Goal: Task Accomplishment & Management: Use online tool/utility

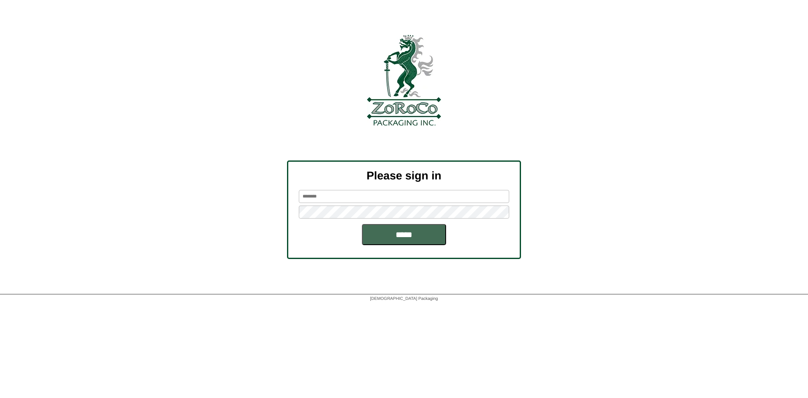
type input "*******"
click at [393, 230] on input "*****" at bounding box center [404, 234] width 84 height 21
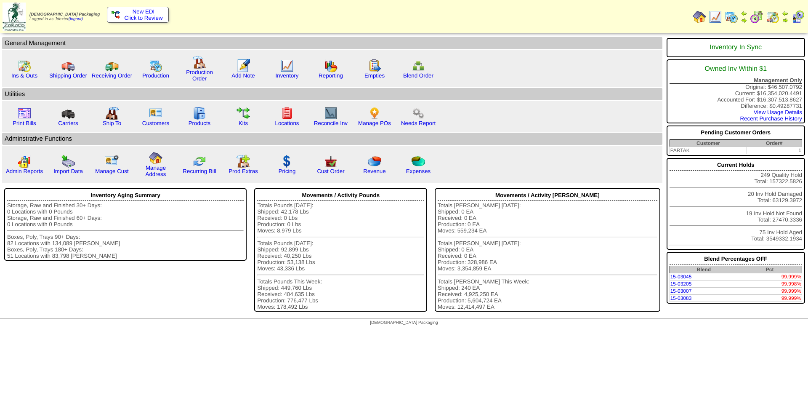
click at [146, 13] on span "New EDI" at bounding box center [144, 11] width 22 height 6
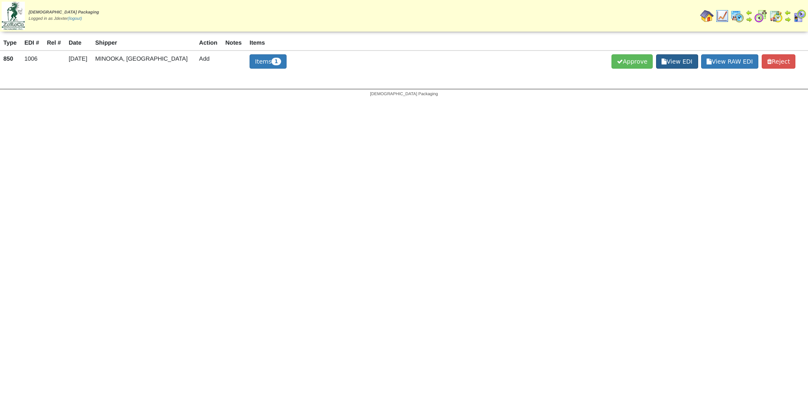
click at [664, 64] on span "View EDI" at bounding box center [677, 61] width 42 height 14
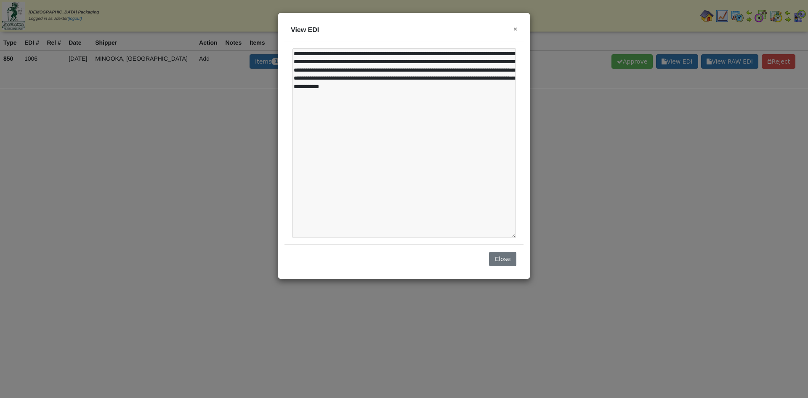
click at [516, 27] on span "×" at bounding box center [515, 28] width 4 height 7
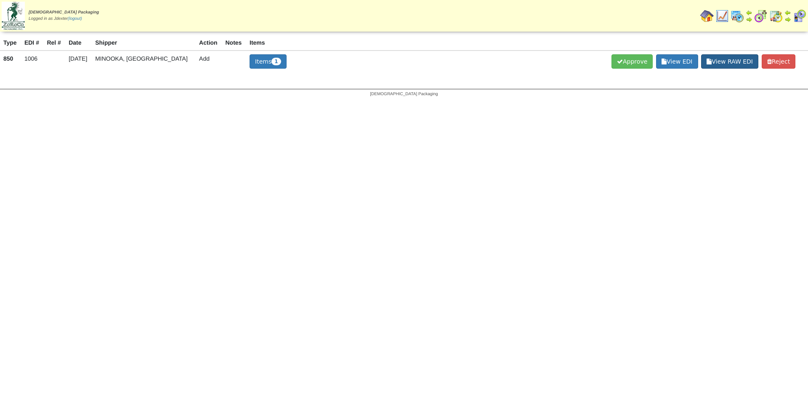
click at [718, 63] on span "View RAW EDI" at bounding box center [729, 61] width 57 height 14
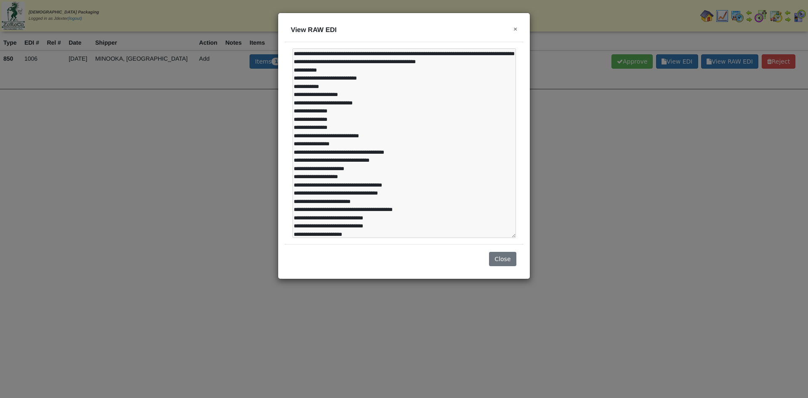
click at [518, 30] on button "×" at bounding box center [515, 28] width 12 height 15
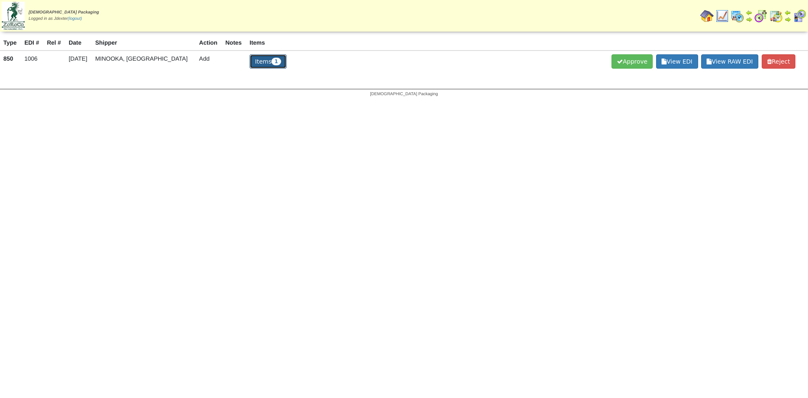
click at [271, 62] on span "1" at bounding box center [275, 62] width 9 height 8
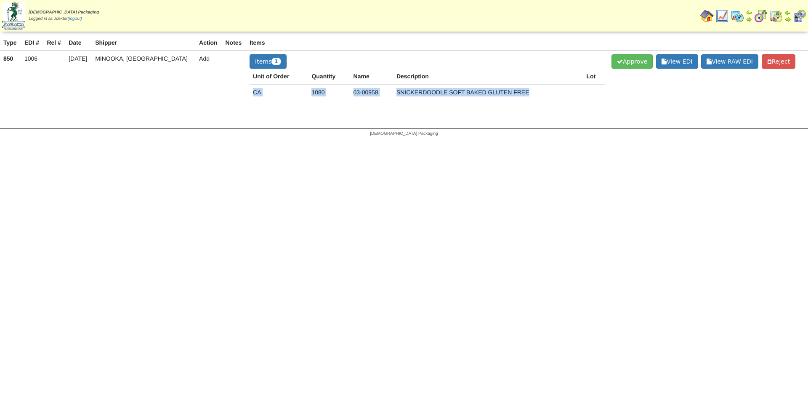
drag, startPoint x: 504, startPoint y: 92, endPoint x: 229, endPoint y: 89, distance: 275.6
click at [250, 89] on tr "CA 1080 03-00958 SNICKERDOODLE SOFT BAKED GLUTEN FREE" at bounding box center [427, 92] width 355 height 16
click at [276, 105] on td "Items 1 Unit of Order Quantity Name Description Lot CA 1080 03-00958 SNICKERDOO…" at bounding box center [427, 80] width 362 height 61
drag, startPoint x: 507, startPoint y: 92, endPoint x: 240, endPoint y: 96, distance: 266.8
click at [250, 95] on tr "CA 1080 03-00958 SNICKERDOODLE SOFT BAKED GLUTEN FREE" at bounding box center [427, 92] width 355 height 16
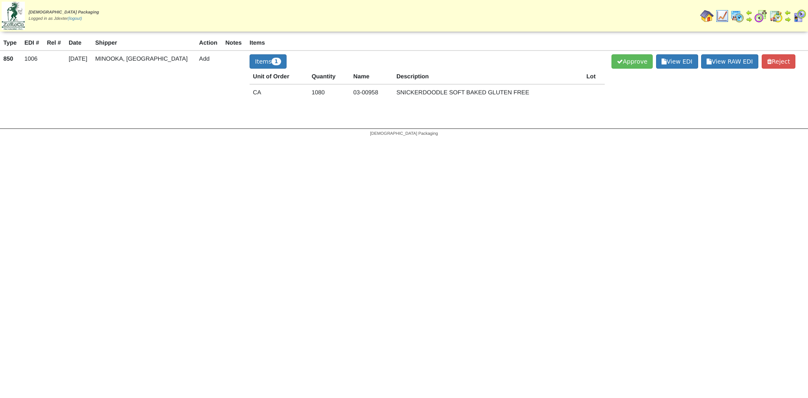
click at [315, 111] on td "Items 1 Unit of Order Quantity Name Description Lot CA 1080 03-00958 SNICKERDOO…" at bounding box center [427, 80] width 362 height 61
click at [617, 64] on span "Approve" at bounding box center [631, 61] width 41 height 14
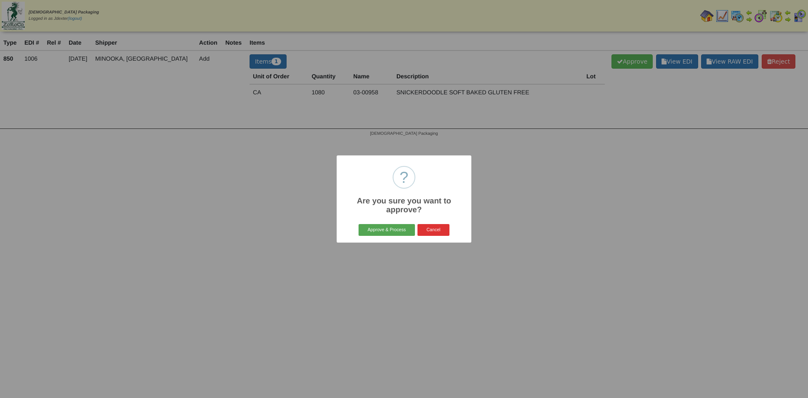
click at [386, 231] on button "Approve & Process" at bounding box center [386, 230] width 56 height 12
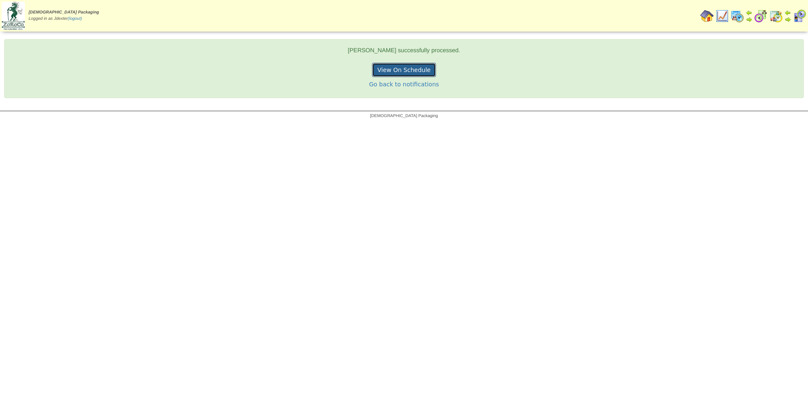
click at [415, 71] on link "View On Schedule" at bounding box center [404, 70] width 64 height 14
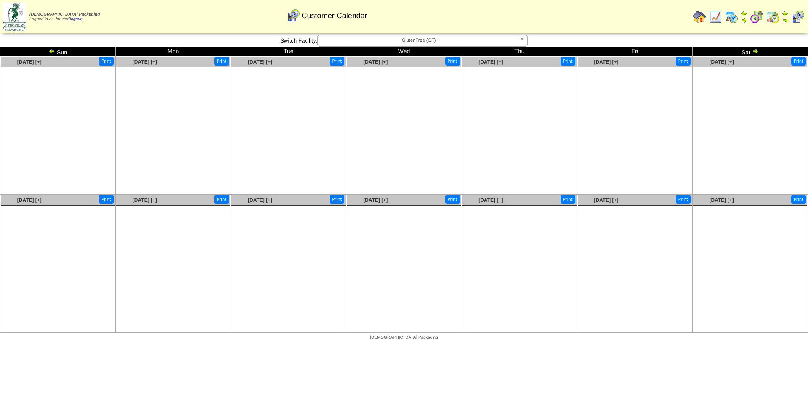
click at [755, 50] on img at bounding box center [755, 51] width 7 height 7
click at [695, 14] on img at bounding box center [699, 16] width 13 height 13
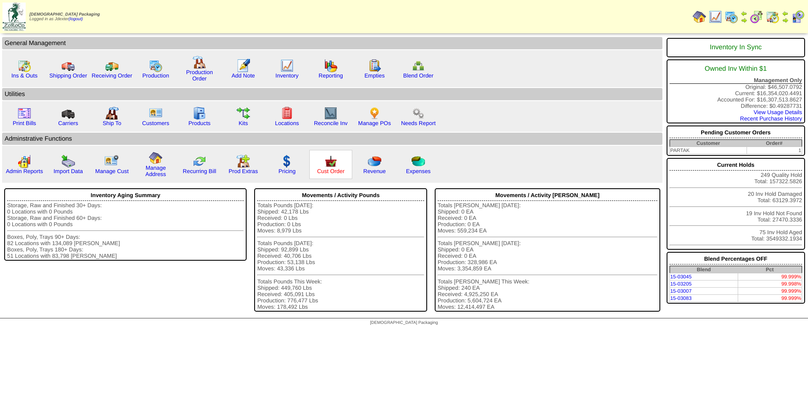
click at [322, 170] on link "Cust Order" at bounding box center [330, 171] width 27 height 6
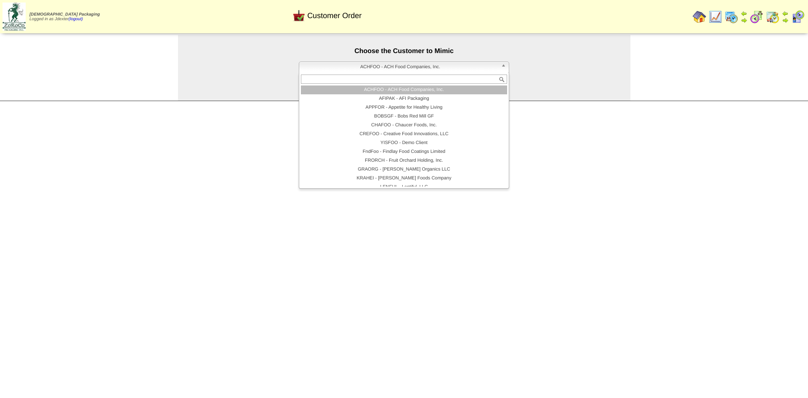
click at [425, 67] on span "ACHFOO - ACH Food Companies, Inc." at bounding box center [400, 67] width 195 height 10
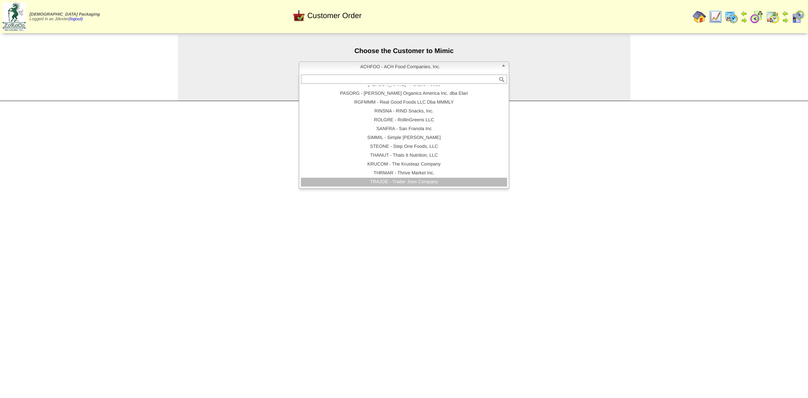
click at [428, 179] on li "TRAJOE - Trader Joes Company" at bounding box center [404, 182] width 206 height 9
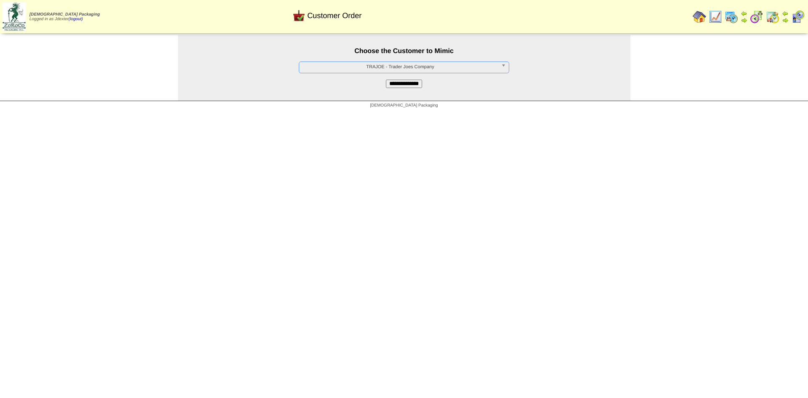
click at [412, 82] on input "**********" at bounding box center [404, 84] width 36 height 8
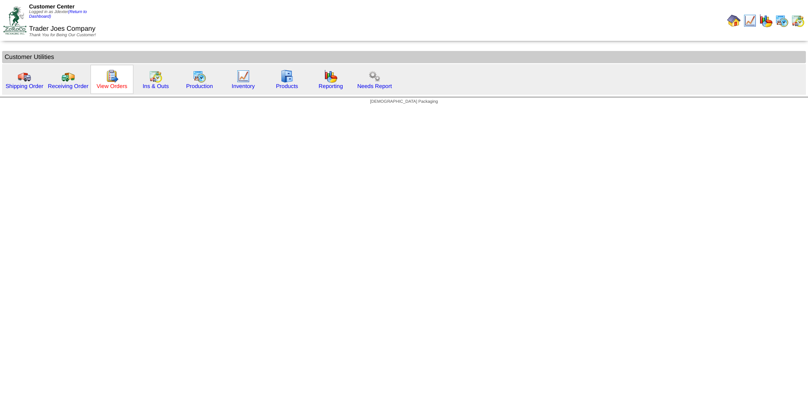
click at [114, 86] on link "View Orders" at bounding box center [111, 86] width 31 height 6
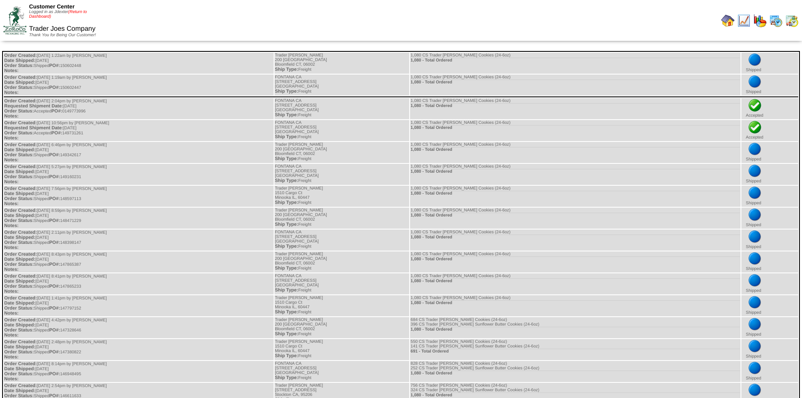
click at [80, 11] on link "(Return to Dashboard)" at bounding box center [58, 14] width 58 height 9
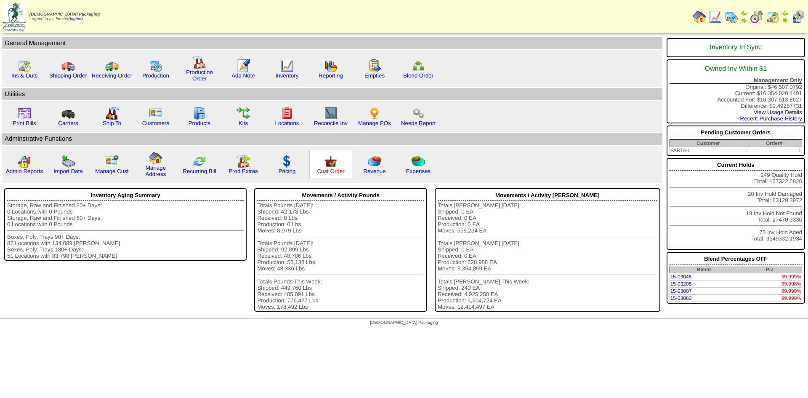
click at [331, 171] on link "Cust Order" at bounding box center [330, 171] width 27 height 6
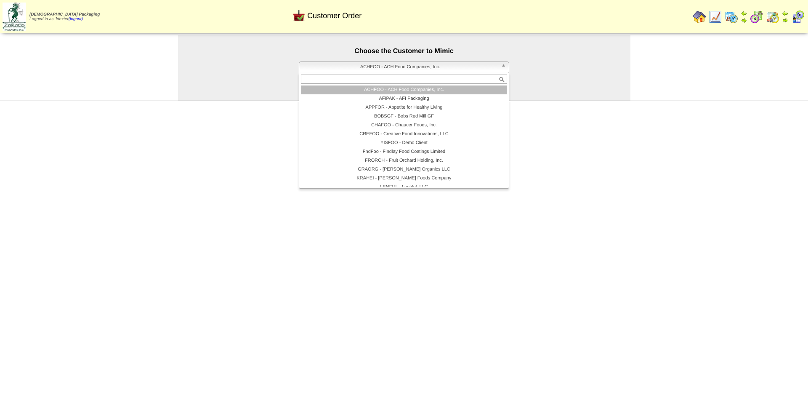
click at [488, 71] on span "ACHFOO - ACH Food Companies, Inc." at bounding box center [400, 67] width 195 height 10
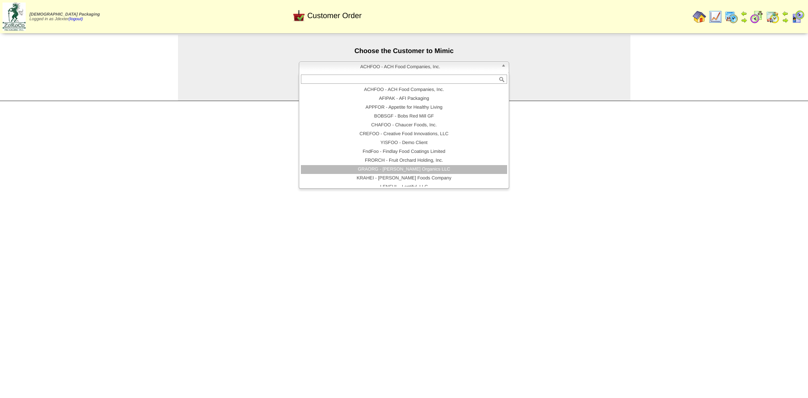
scroll to position [173, 0]
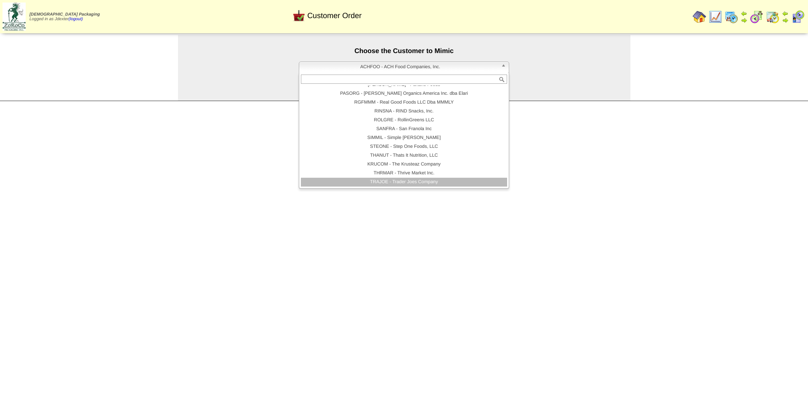
click at [415, 182] on li "TRAJOE - Trader Joes Company" at bounding box center [404, 182] width 206 height 9
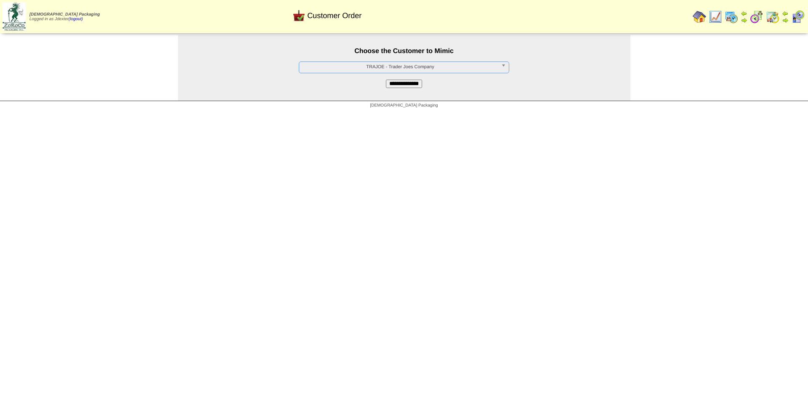
click at [411, 84] on input "**********" at bounding box center [404, 84] width 36 height 8
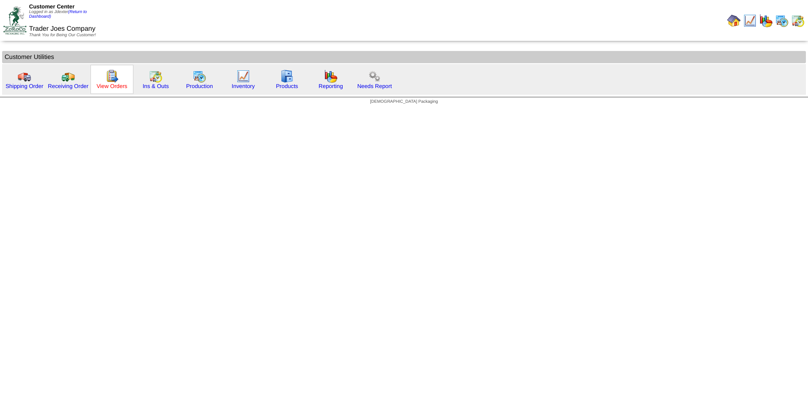
click at [121, 88] on link "View Orders" at bounding box center [111, 86] width 31 height 6
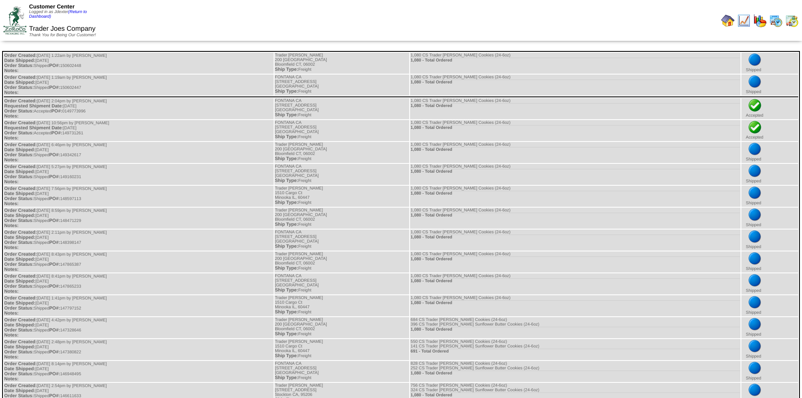
click at [724, 21] on img at bounding box center [727, 20] width 13 height 13
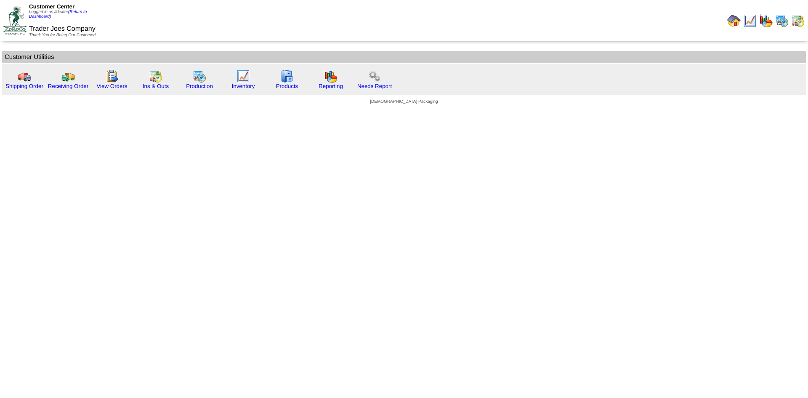
click at [732, 19] on img at bounding box center [733, 20] width 13 height 13
click at [77, 13] on link "(Return to Dashboard)" at bounding box center [58, 14] width 58 height 9
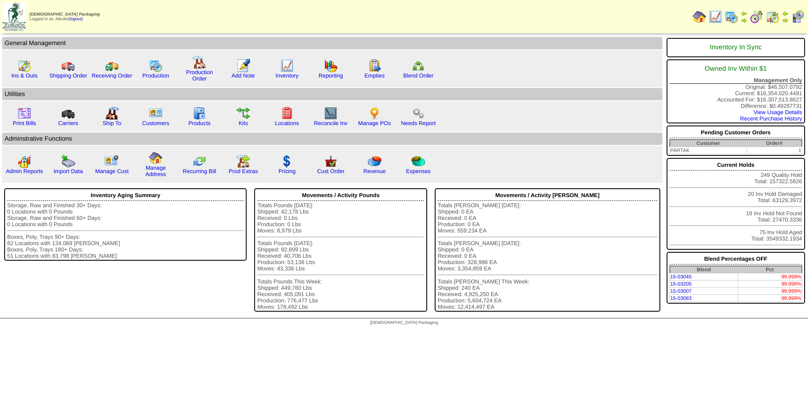
click at [785, 18] on img at bounding box center [785, 20] width 7 height 7
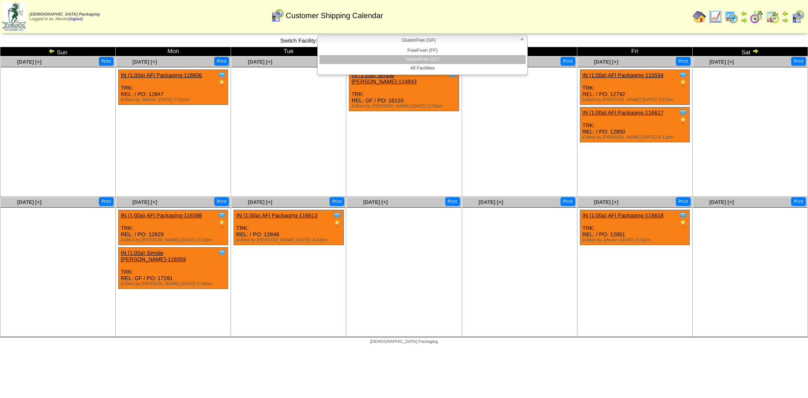
click at [527, 39] on b at bounding box center [524, 40] width 8 height 11
click at [472, 50] on li "FreeFrom (FF)" at bounding box center [422, 50] width 206 height 9
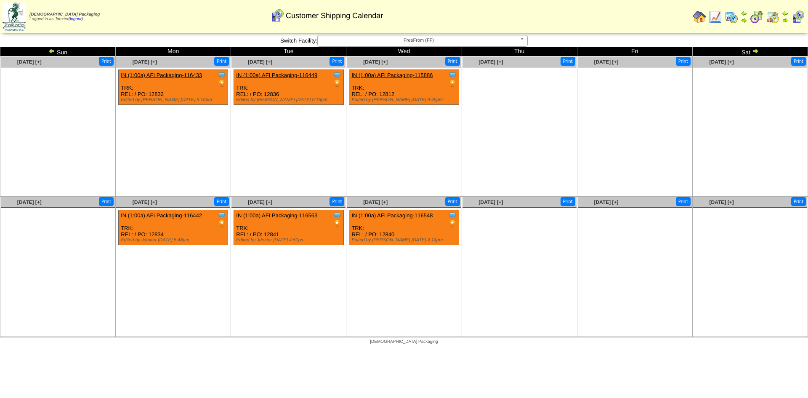
click at [757, 50] on img at bounding box center [755, 51] width 7 height 7
click at [771, 14] on img at bounding box center [772, 16] width 13 height 13
click at [699, 14] on img at bounding box center [699, 16] width 13 height 13
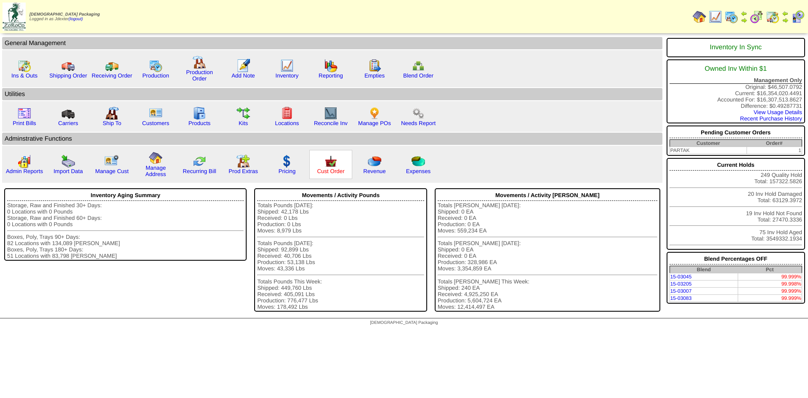
click at [329, 170] on link "Cust Order" at bounding box center [330, 171] width 27 height 6
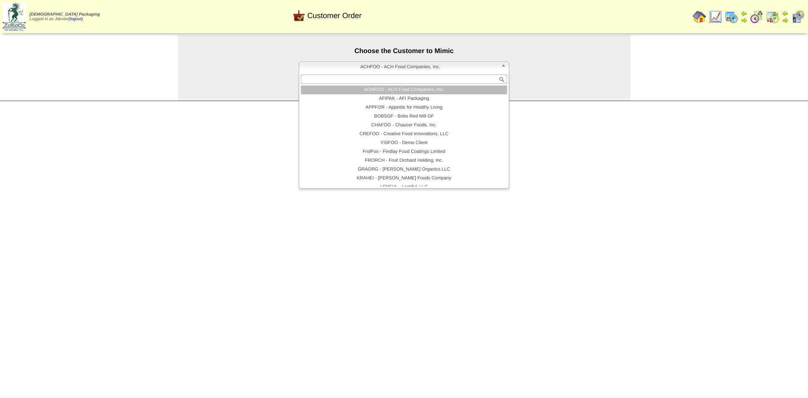
click at [402, 67] on span "ACHFOO - ACH Food Companies, Inc." at bounding box center [400, 67] width 195 height 10
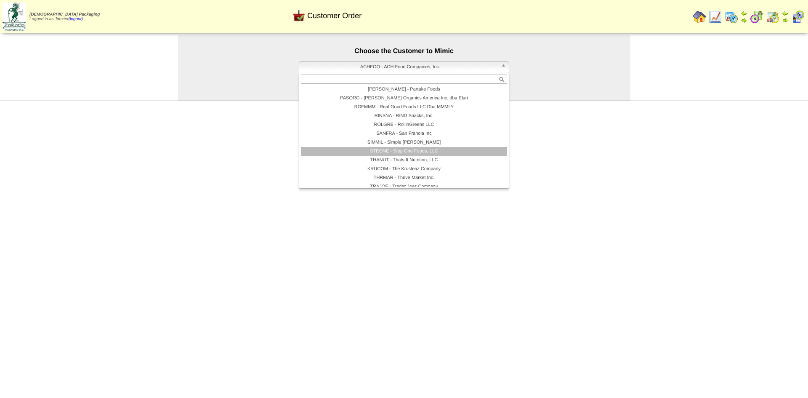
scroll to position [173, 0]
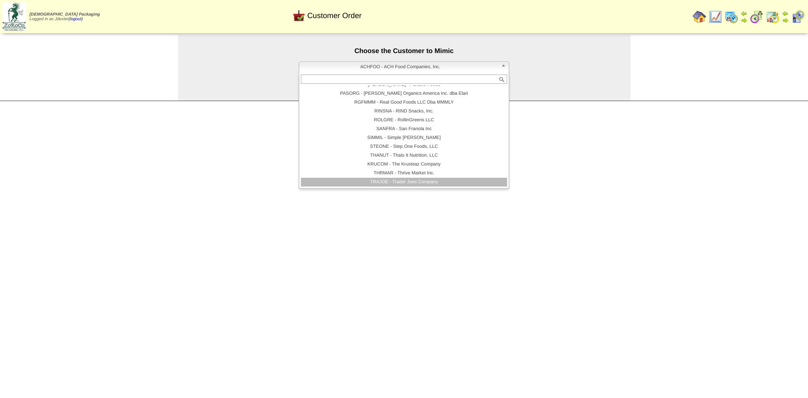
click at [403, 182] on li "TRAJOE - Trader Joes Company" at bounding box center [404, 182] width 206 height 9
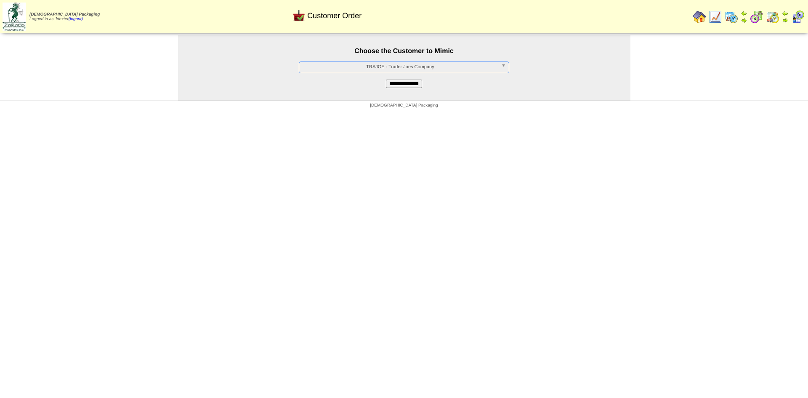
click at [396, 82] on input "**********" at bounding box center [404, 84] width 36 height 8
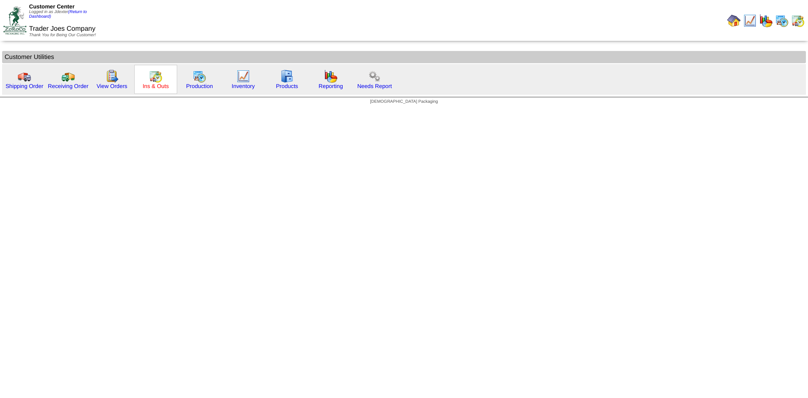
click at [162, 86] on link "Ins & Outs" at bounding box center [156, 86] width 26 height 6
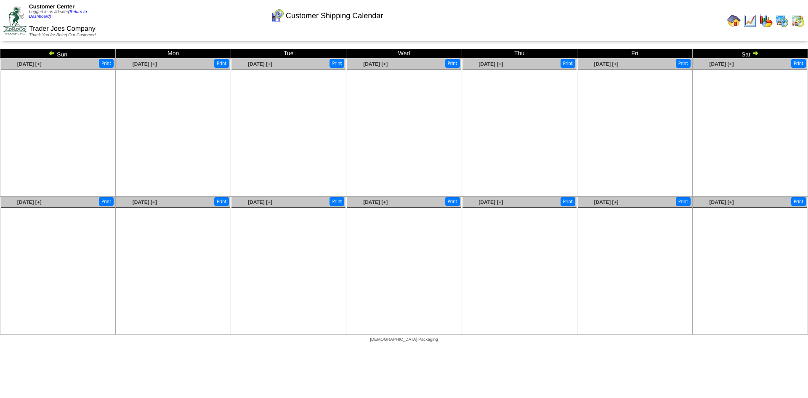
click at [755, 52] on img at bounding box center [755, 53] width 7 height 7
click at [52, 51] on img at bounding box center [51, 53] width 7 height 7
click at [734, 18] on img at bounding box center [733, 20] width 13 height 13
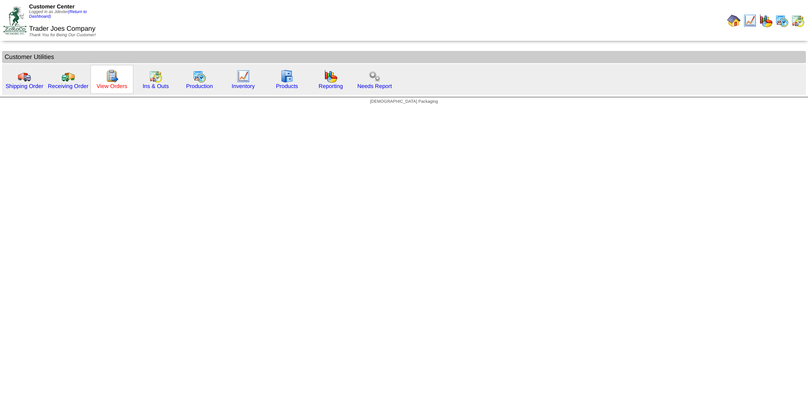
click at [126, 87] on link "View Orders" at bounding box center [111, 86] width 31 height 6
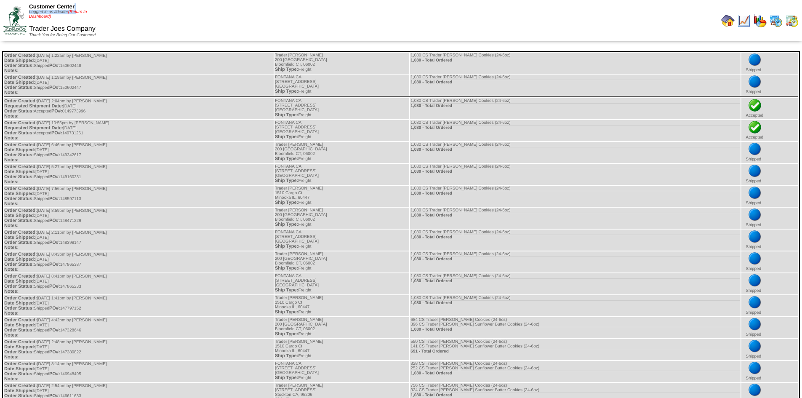
click at [78, 10] on div "Customer Center Logged in as Jdexter (Return to Dashboard)" at bounding box center [67, 11] width 76 height 16
click at [80, 13] on link "(Return to Dashboard)" at bounding box center [58, 14] width 58 height 9
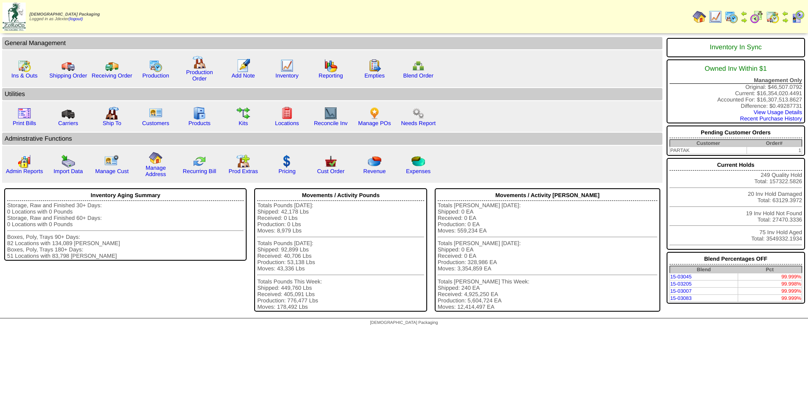
click at [796, 15] on img at bounding box center [797, 16] width 13 height 13
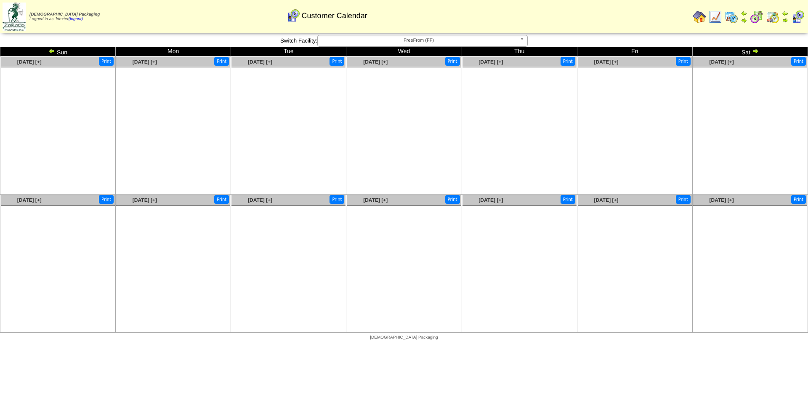
click at [699, 16] on img at bounding box center [699, 16] width 13 height 13
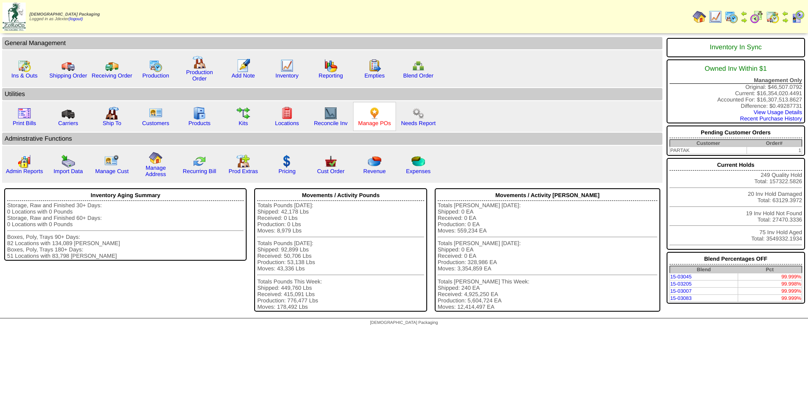
click at [377, 122] on link "Manage POs" at bounding box center [374, 123] width 33 height 6
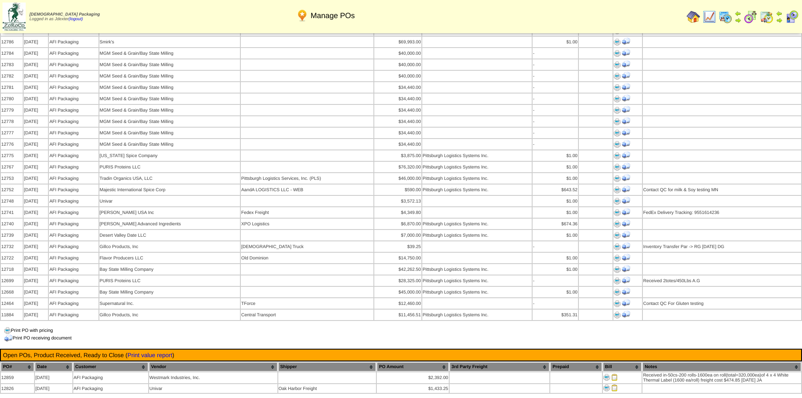
scroll to position [589, 0]
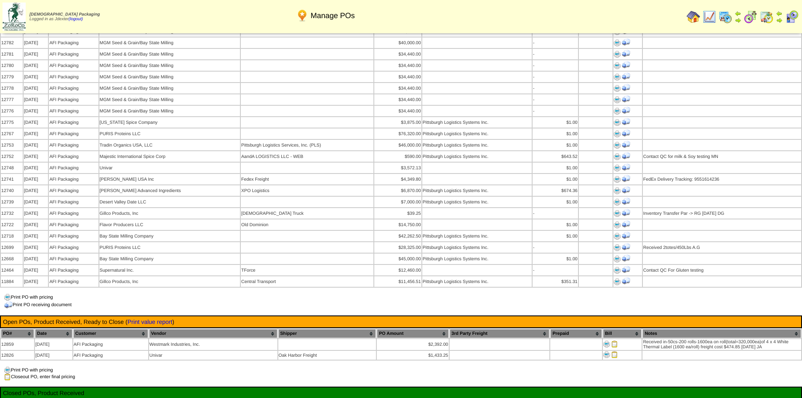
click at [778, 17] on img at bounding box center [778, 20] width 7 height 7
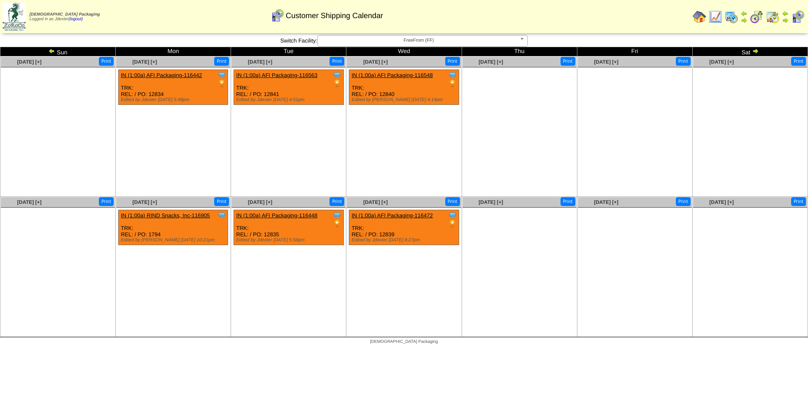
click at [520, 37] on b at bounding box center [524, 40] width 8 height 11
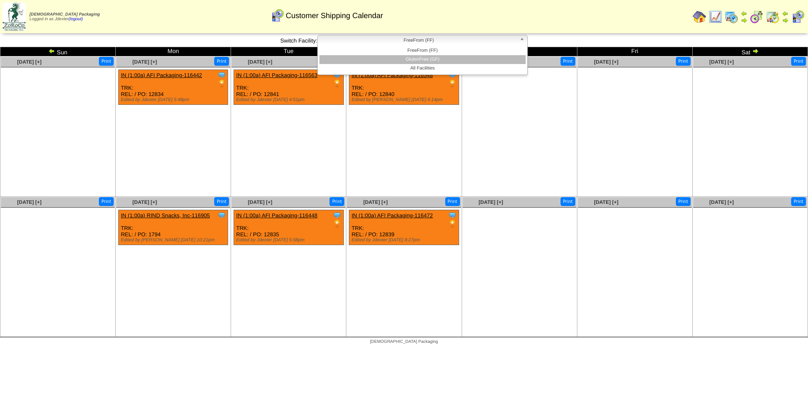
click at [457, 60] on li "GlutenFree (GF)" at bounding box center [422, 59] width 206 height 9
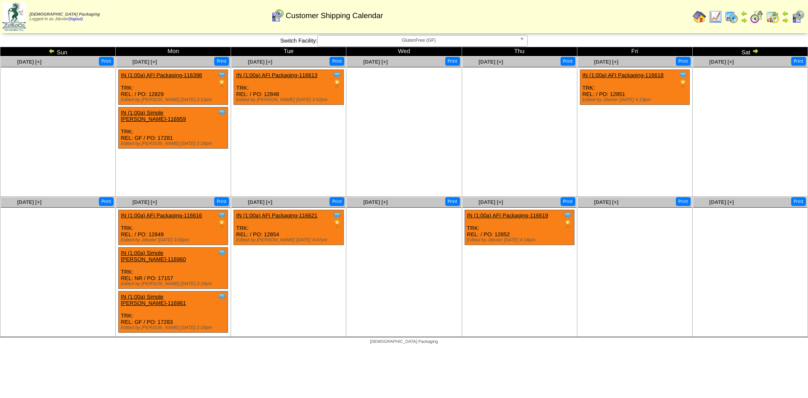
click at [50, 50] on img at bounding box center [51, 51] width 7 height 7
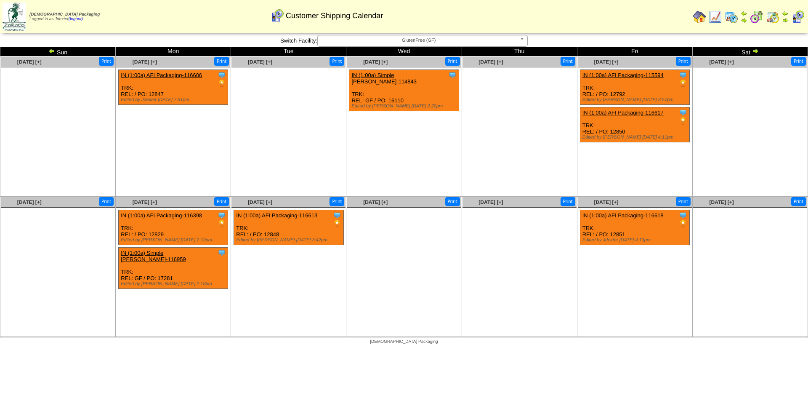
click at [52, 49] on img at bounding box center [51, 51] width 7 height 7
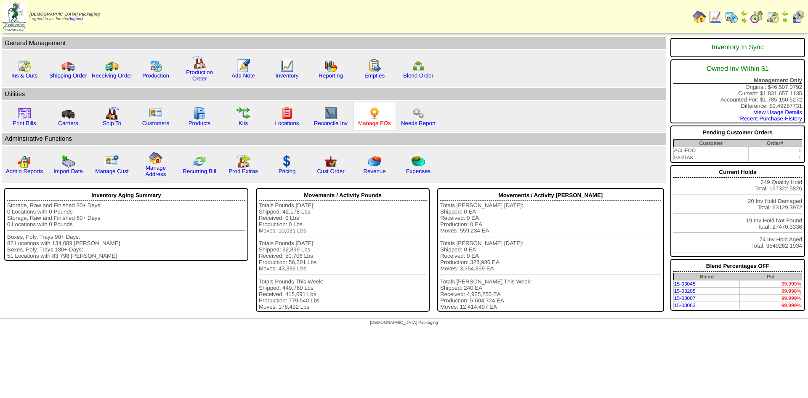
click at [383, 124] on link "Manage POs" at bounding box center [374, 123] width 33 height 6
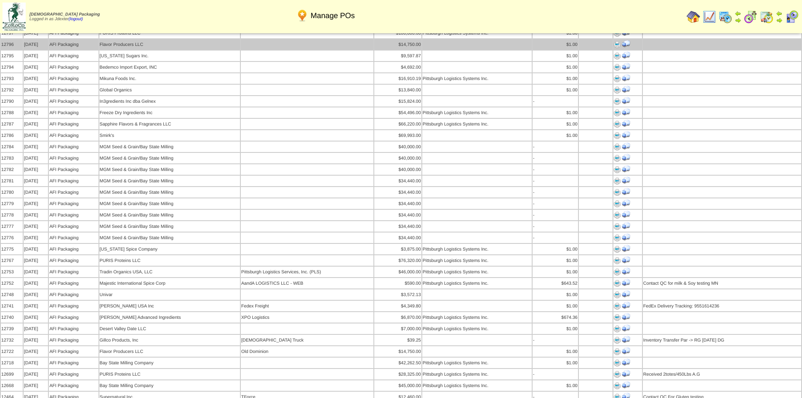
scroll to position [463, 0]
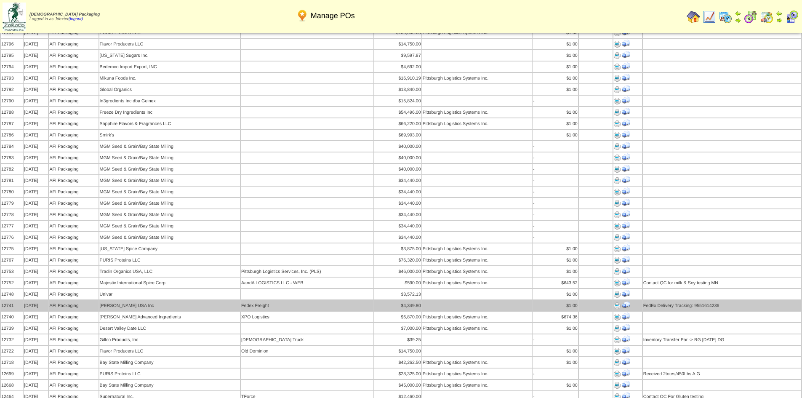
click at [618, 302] on img at bounding box center [616, 305] width 7 height 7
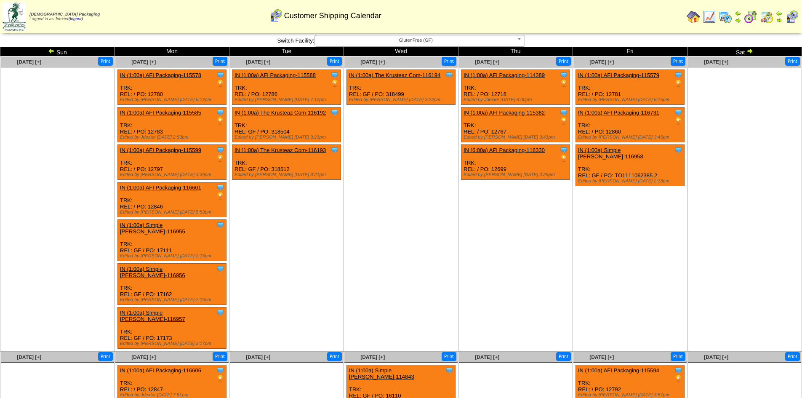
click at [50, 49] on img at bounding box center [51, 51] width 7 height 7
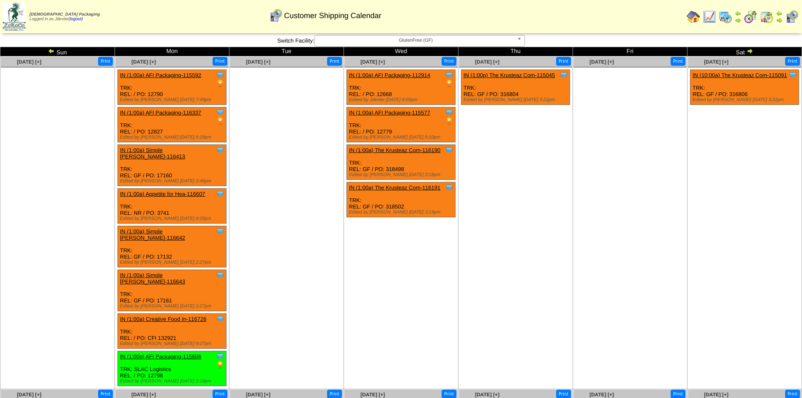
click at [50, 49] on img at bounding box center [51, 51] width 7 height 7
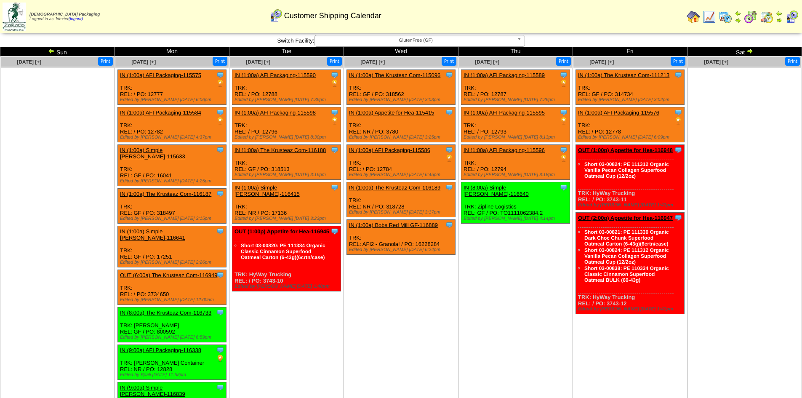
click at [50, 49] on img at bounding box center [51, 51] width 7 height 7
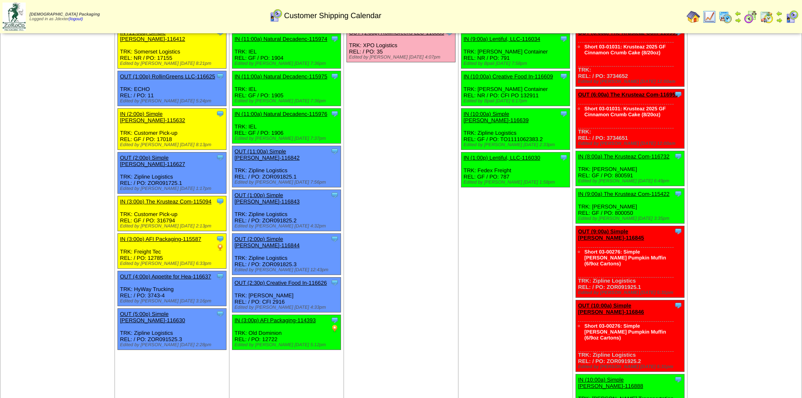
scroll to position [295, 0]
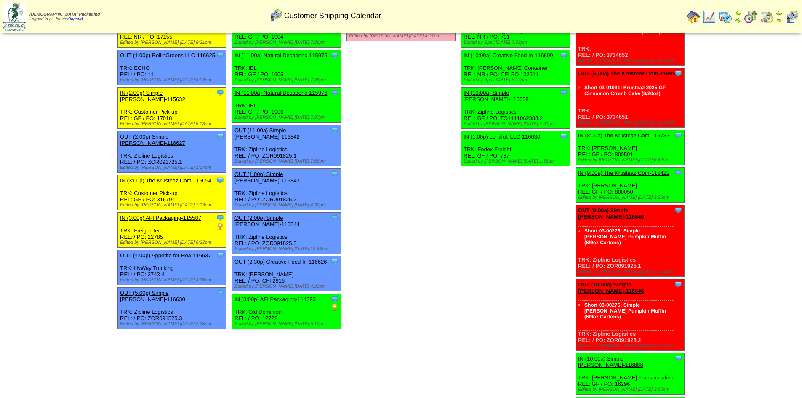
click at [298, 296] on link "IN (3:00p) AFI Packaging-114393" at bounding box center [274, 299] width 81 height 6
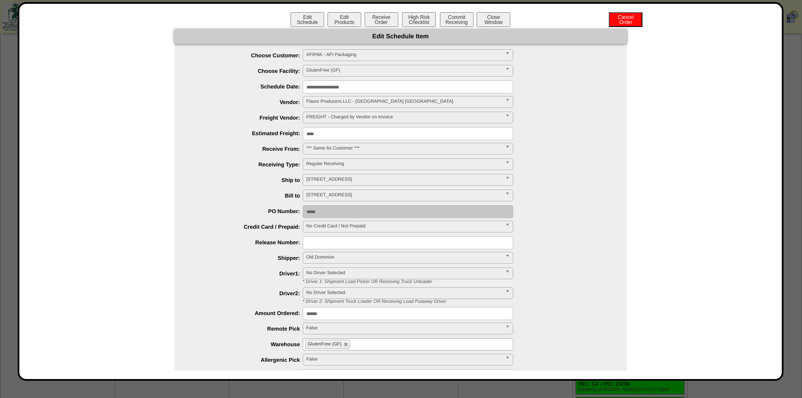
click at [321, 134] on input "****" at bounding box center [408, 133] width 210 height 13
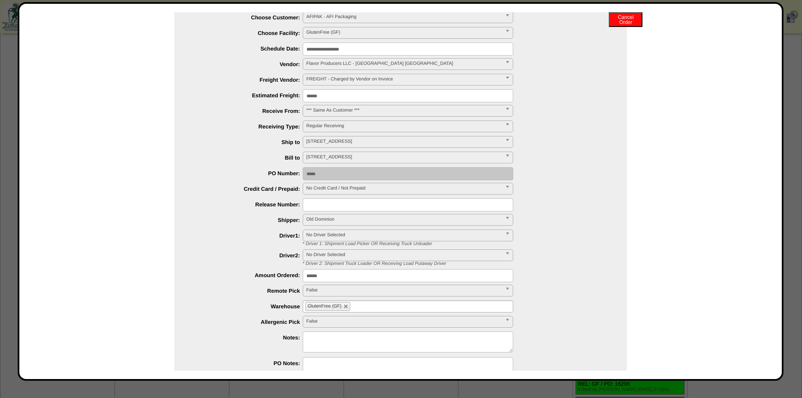
scroll to position [81, 0]
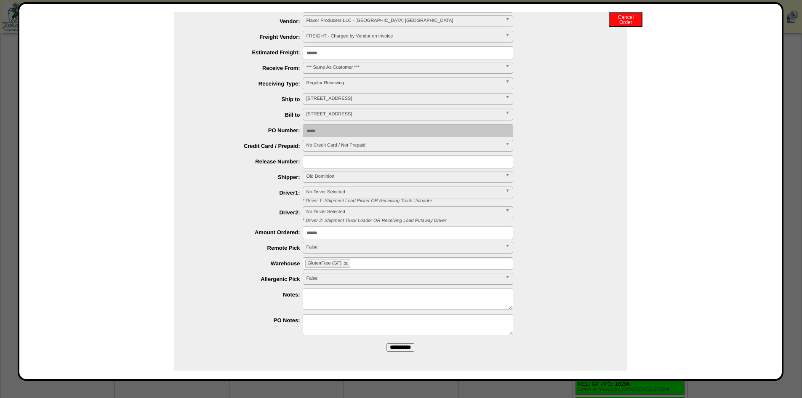
type input "******"
click at [399, 345] on input "**********" at bounding box center [400, 347] width 28 height 8
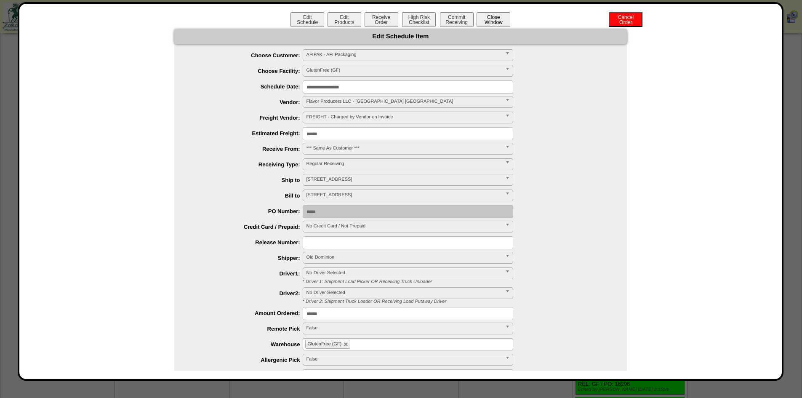
click at [501, 19] on button "Close Window" at bounding box center [493, 19] width 34 height 15
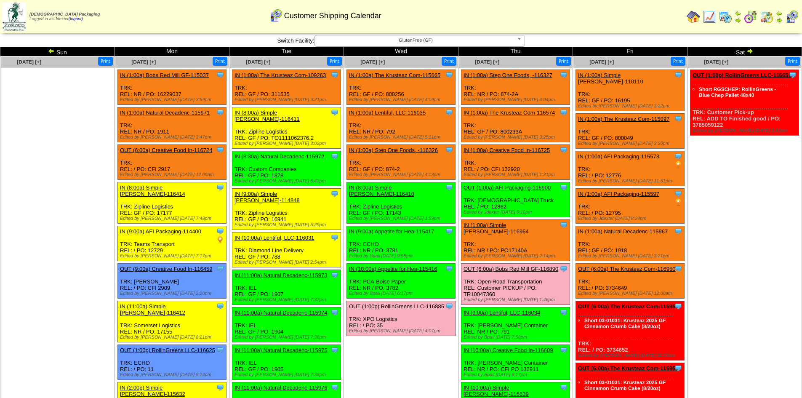
click at [643, 191] on link "IN (1:00a) AFI Packaging-115597" at bounding box center [618, 194] width 81 height 6
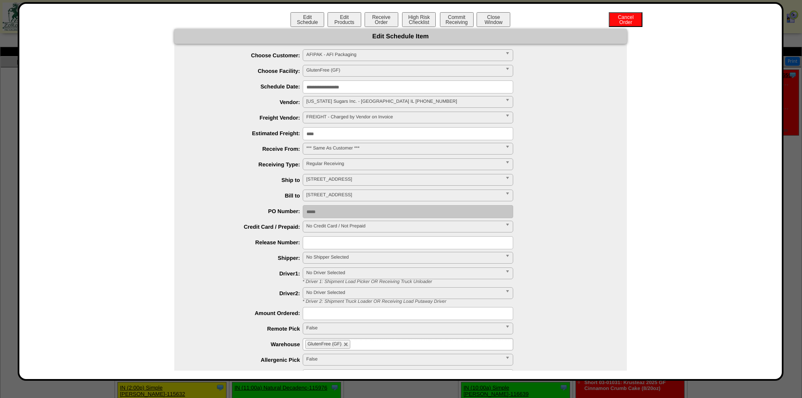
click at [320, 133] on input "****" at bounding box center [408, 133] width 210 height 13
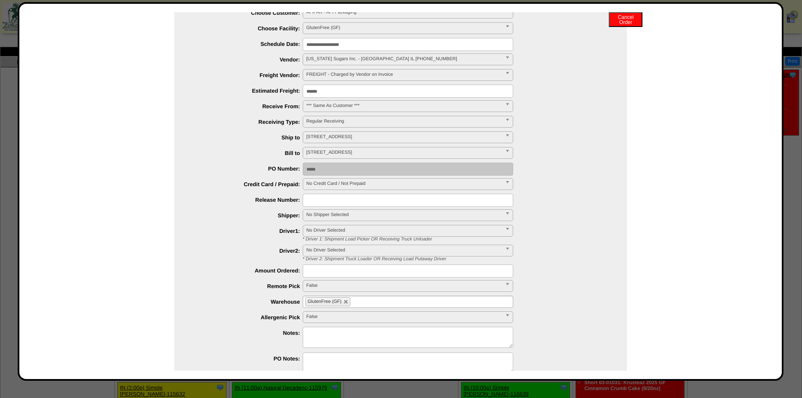
scroll to position [81, 0]
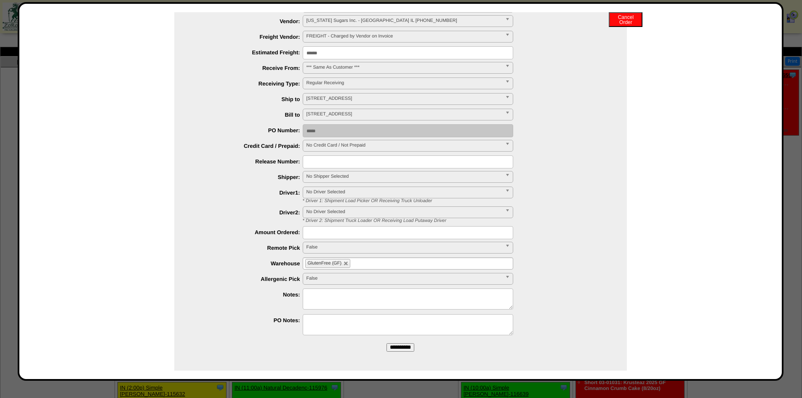
type input "******"
click at [400, 347] on input "**********" at bounding box center [400, 347] width 28 height 8
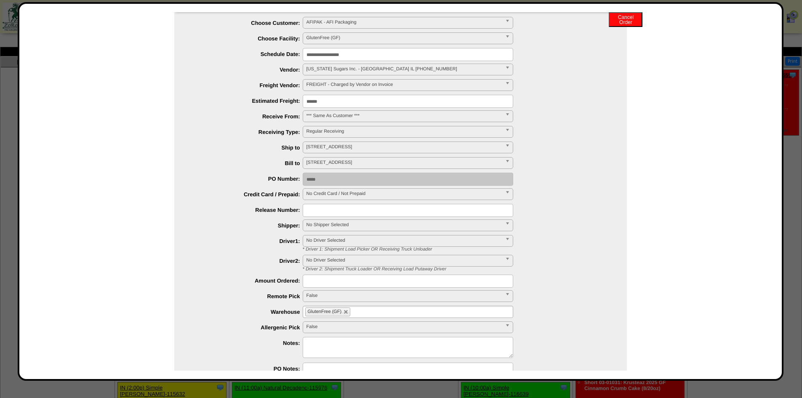
scroll to position [0, 0]
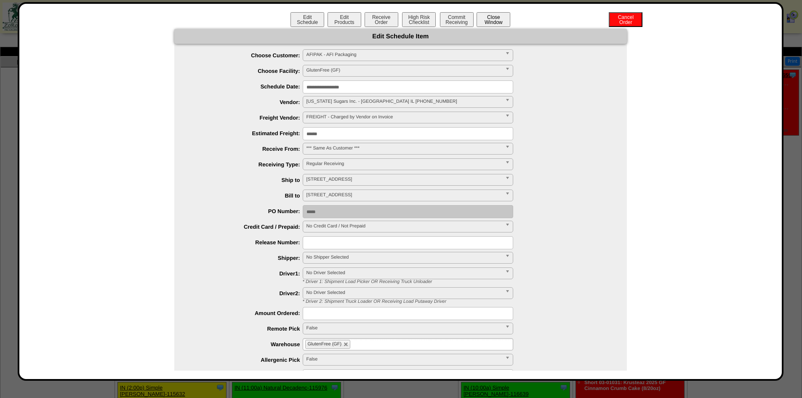
click at [494, 16] on button "Close Window" at bounding box center [493, 19] width 34 height 15
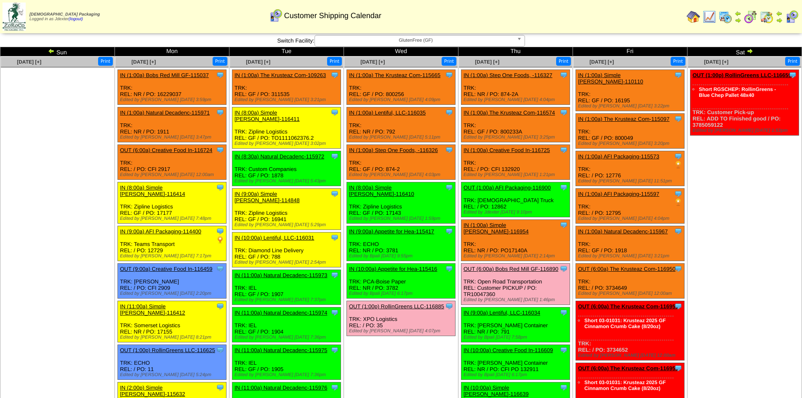
click at [491, 42] on span "GlutenFree (GF)" at bounding box center [415, 40] width 195 height 10
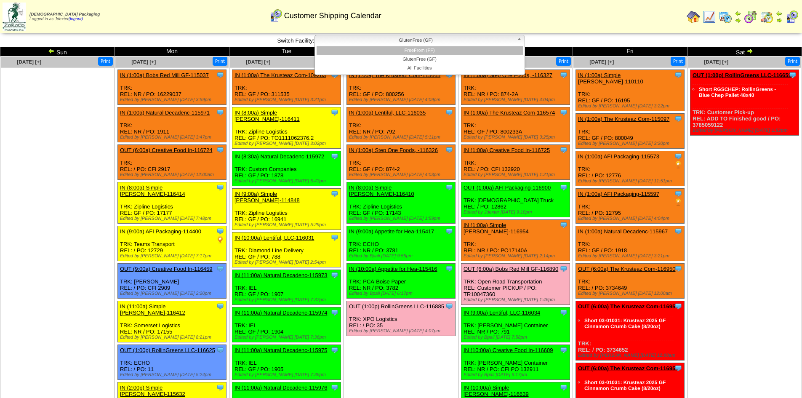
click at [433, 50] on li "FreeFrom (FF)" at bounding box center [419, 50] width 206 height 9
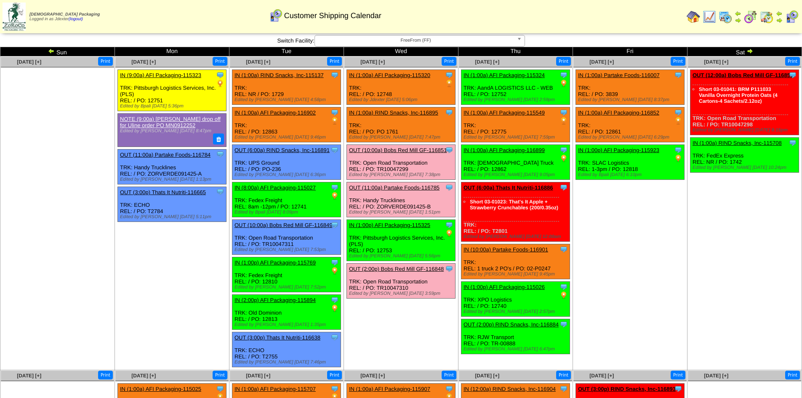
scroll to position [42, 0]
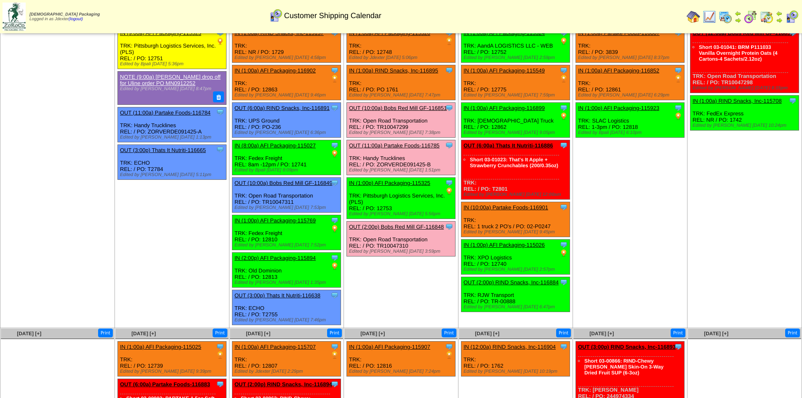
click at [294, 256] on link "IN (2:00p) AFI Packaging-115894" at bounding box center [274, 258] width 81 height 6
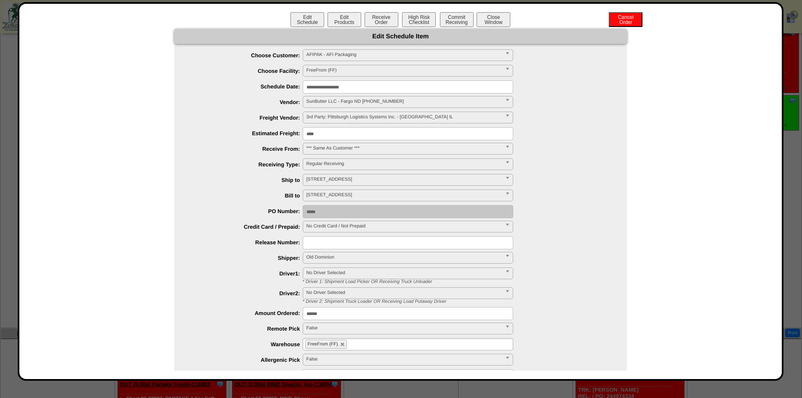
click at [321, 135] on input "****" at bounding box center [408, 133] width 210 height 13
type input "******"
click at [599, 170] on div "**********" at bounding box center [408, 164] width 435 height 13
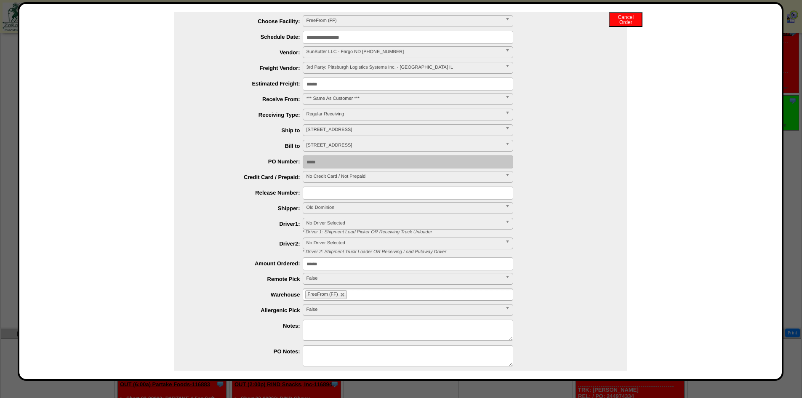
scroll to position [81, 0]
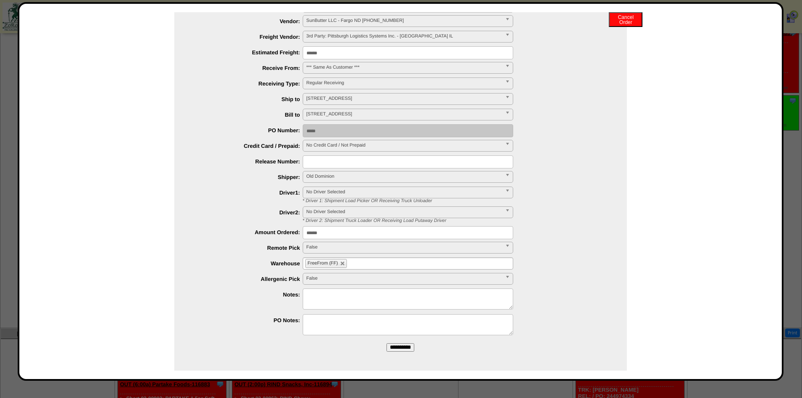
click at [401, 349] on input "**********" at bounding box center [400, 347] width 28 height 8
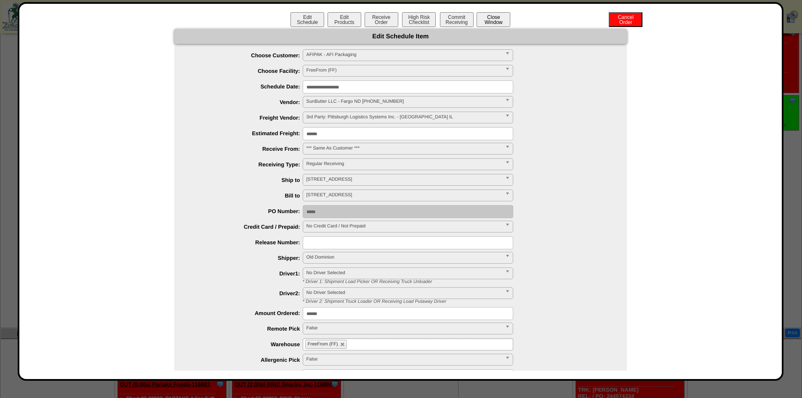
click at [496, 24] on button "Close Window" at bounding box center [493, 19] width 34 height 15
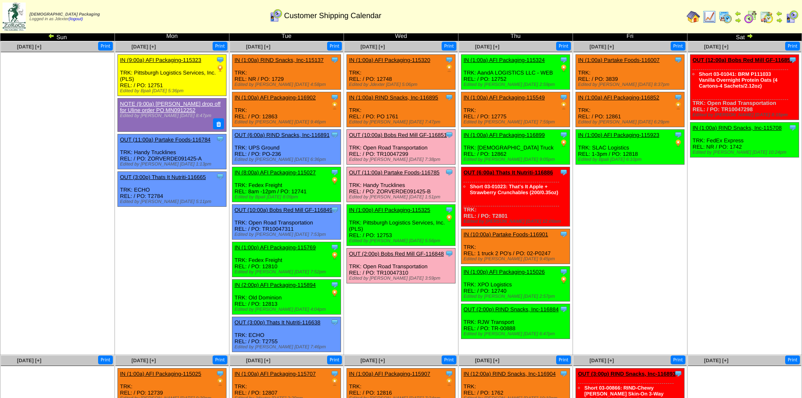
scroll to position [42, 0]
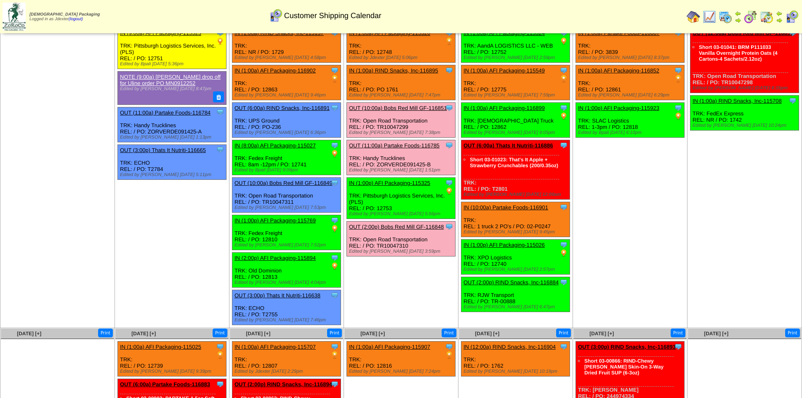
click at [295, 144] on link "IN (8:00a) AFI Packaging-115027" at bounding box center [274, 145] width 81 height 6
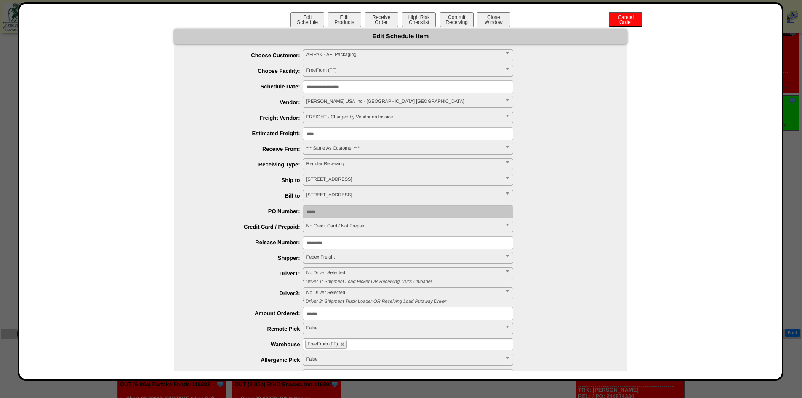
click at [331, 133] on input "****" at bounding box center [408, 133] width 210 height 13
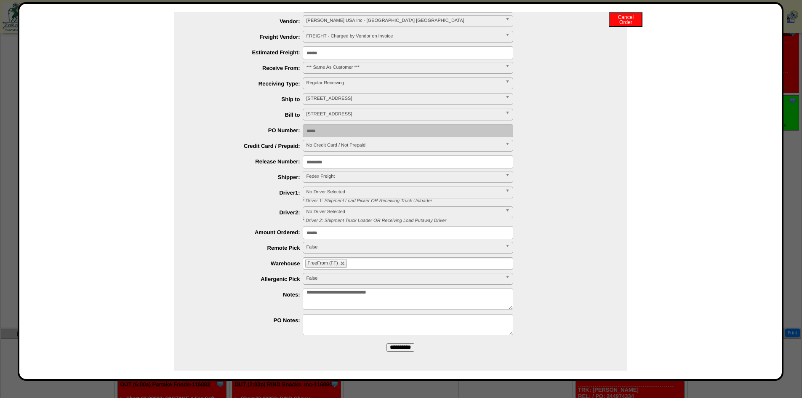
scroll to position [81, 0]
type input "******"
click at [401, 348] on input "**********" at bounding box center [400, 347] width 28 height 8
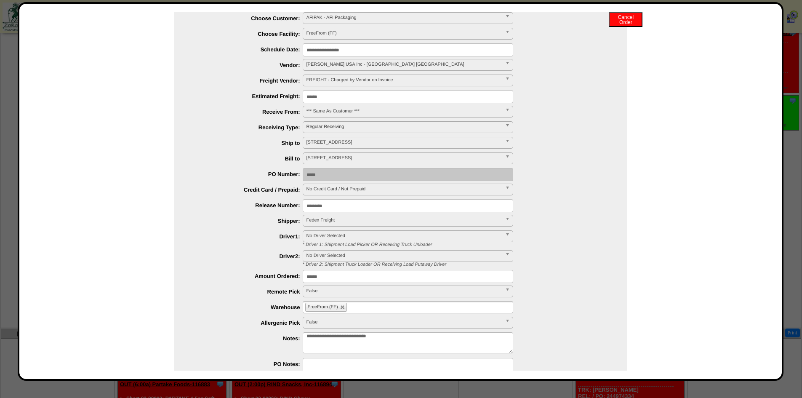
scroll to position [0, 0]
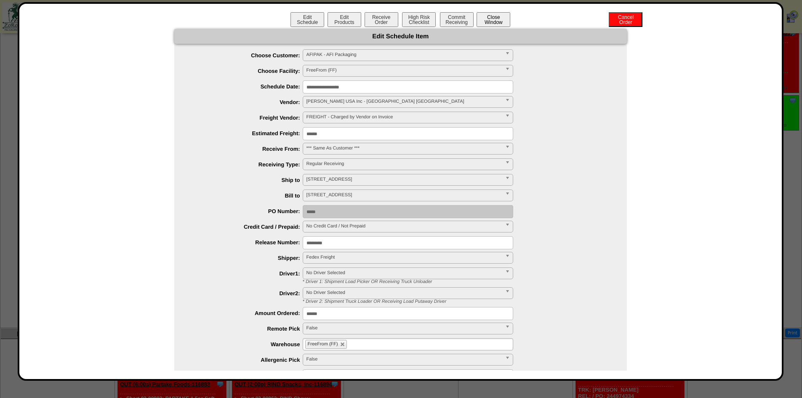
click at [496, 15] on button "Close Window" at bounding box center [493, 19] width 34 height 15
